Goal: Information Seeking & Learning: Find specific fact

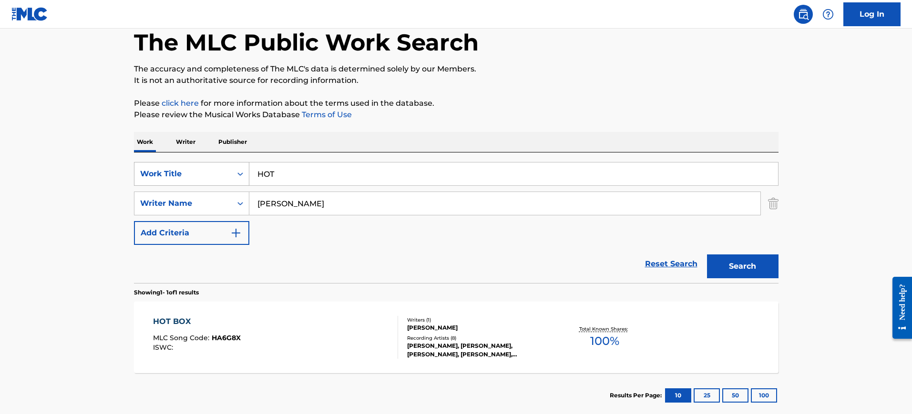
drag, startPoint x: 215, startPoint y: 174, endPoint x: 205, endPoint y: 175, distance: 10.5
click at [205, 174] on div "SearchWithCriteria36d0251a-3fbc-4d15-a43c-aacc2c4c3eb9 Work Title HOT" at bounding box center [456, 174] width 645 height 24
paste input "What Happened 2 Me? [PERSON_NAME]"
type input "What Happened 2 Me? [PERSON_NAME]"
drag, startPoint x: 300, startPoint y: 201, endPoint x: 333, endPoint y: 185, distance: 36.2
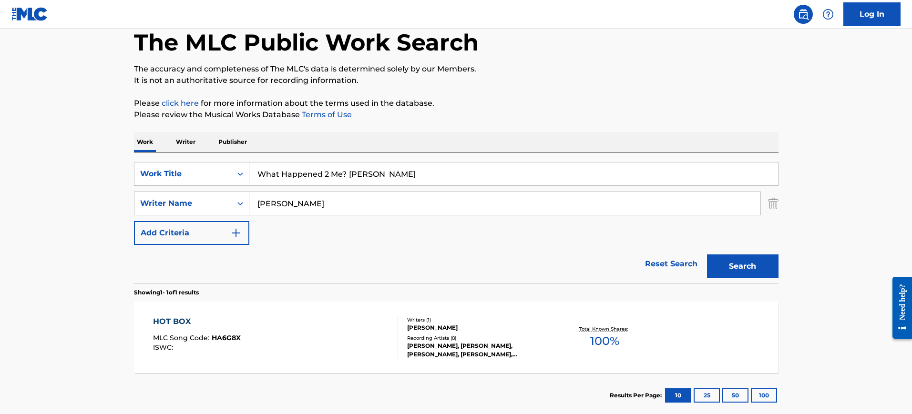
click at [220, 203] on div "SearchWithCriteriafa5cf4ff-c9e9-4ede-8693-42a522d6e966 Writer Name [PERSON_NAME]" at bounding box center [456, 204] width 645 height 24
paste input "What Happened 2 Me? [PERSON_NAME]"
type input "What Happened 2 Me? [PERSON_NAME]"
drag, startPoint x: 340, startPoint y: 176, endPoint x: 552, endPoint y: 182, distance: 211.8
click at [552, 182] on input "What Happened 2 Me? [PERSON_NAME]" at bounding box center [513, 174] width 529 height 23
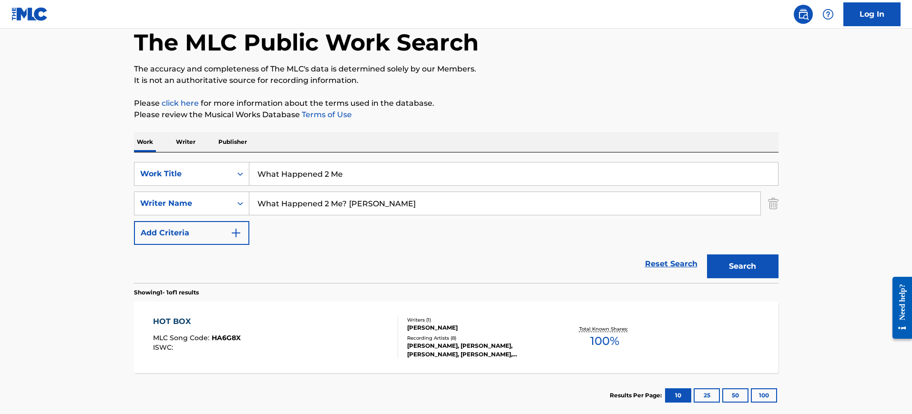
type input "What Happened 2 Me"
drag, startPoint x: 389, startPoint y: 205, endPoint x: 50, endPoint y: 208, distance: 339.5
click at [50, 208] on main "The MLC Public Work Search The accuracy and completeness of The MLC's data is d…" at bounding box center [456, 201] width 912 height 444
type input "Ibironke"
click at [707, 255] on button "Search" at bounding box center [743, 267] width 72 height 24
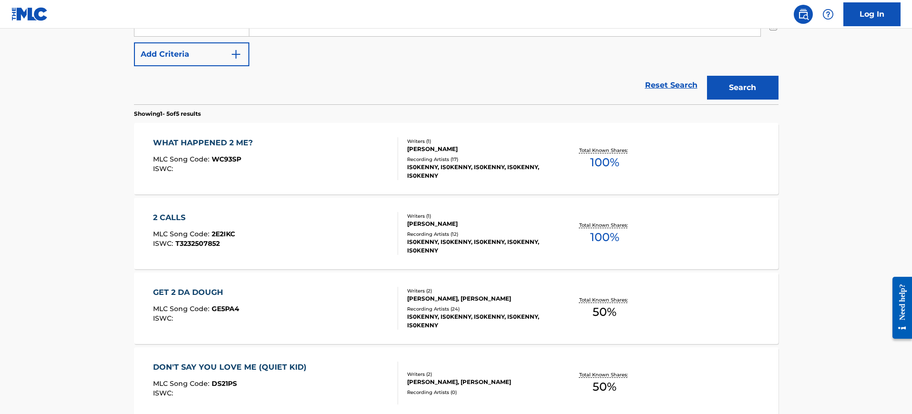
scroll to position [288, 0]
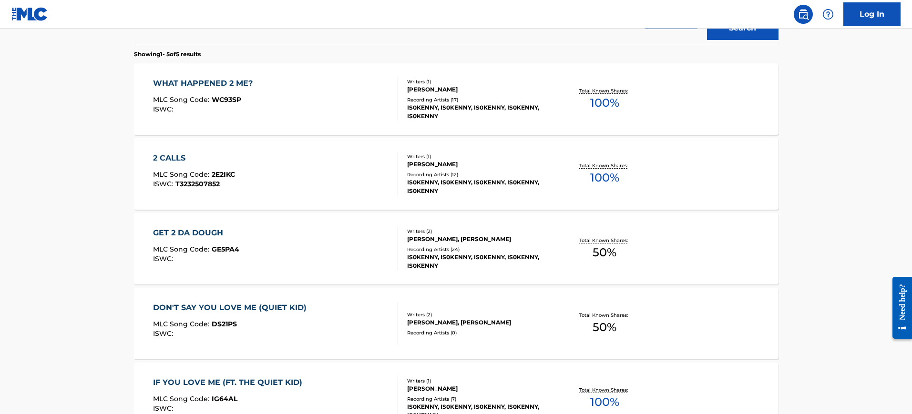
click at [273, 91] on div "WHAT HAPPENED 2 ME? MLC Song Code : WC93SP ISWC :" at bounding box center [275, 99] width 245 height 43
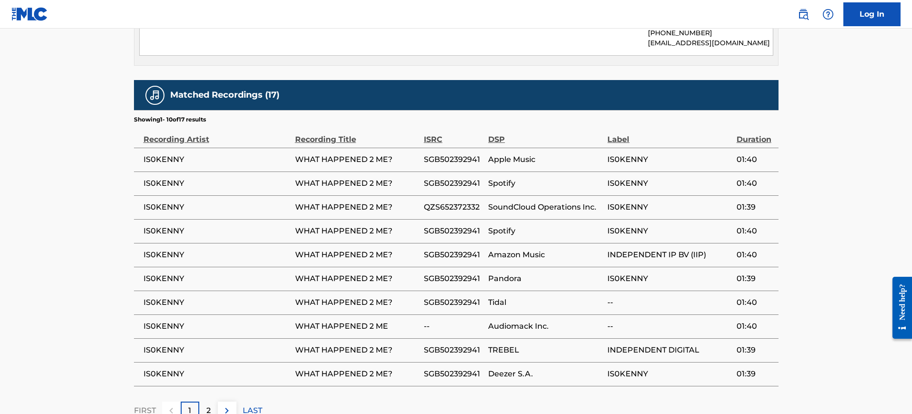
scroll to position [536, 0]
